Goal: Feedback & Contribution: Leave review/rating

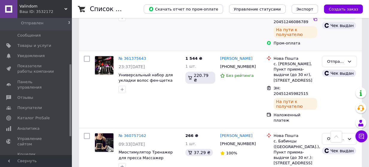
scroll to position [175, 0]
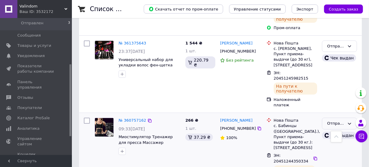
click at [350, 121] on icon at bounding box center [350, 123] width 5 height 5
click at [341, 141] on li "Выполнен" at bounding box center [340, 146] width 34 height 11
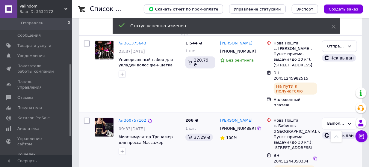
click at [238, 118] on link "[PERSON_NAME]" at bounding box center [236, 121] width 32 height 6
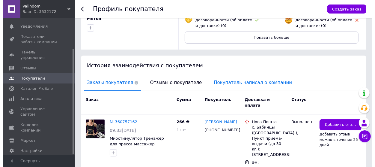
scroll to position [87, 0]
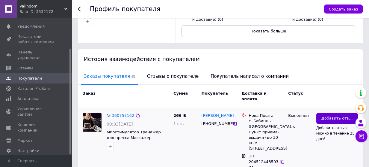
click at [332, 115] on span "Добавить отзыв" at bounding box center [338, 118] width 32 height 6
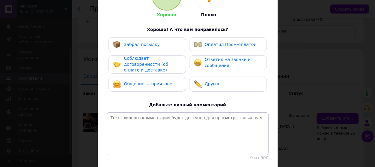
click at [142, 47] on span "Забрал посылку" at bounding box center [142, 44] width 36 height 5
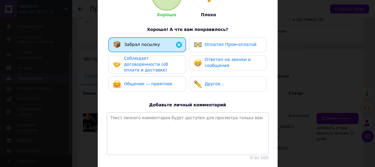
click at [146, 59] on span "Соблюдает договоренности (об оплате и доставке)" at bounding box center [146, 64] width 44 height 16
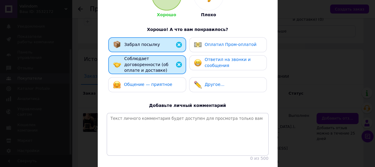
click at [158, 82] on span "Общение — приятное" at bounding box center [148, 84] width 48 height 5
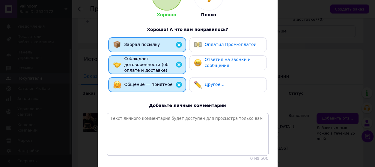
click at [229, 63] on div "Ответил на звонки и сообщения" at bounding box center [233, 63] width 57 height 12
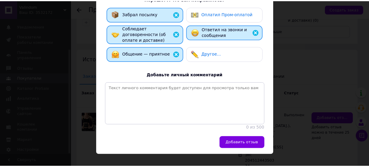
scroll to position [131, 0]
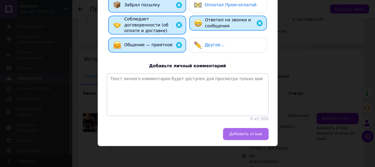
click at [247, 135] on span "Добавить отзыв" at bounding box center [245, 133] width 33 height 4
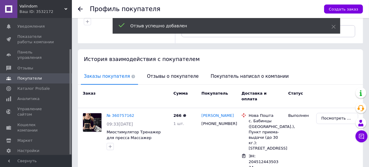
click at [79, 7] on div at bounding box center [84, 9] width 12 height 18
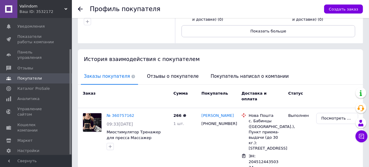
click at [80, 10] on icon at bounding box center [80, 9] width 5 height 5
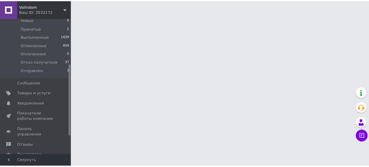
scroll to position [87, 0]
